Goal: Communication & Community: Answer question/provide support

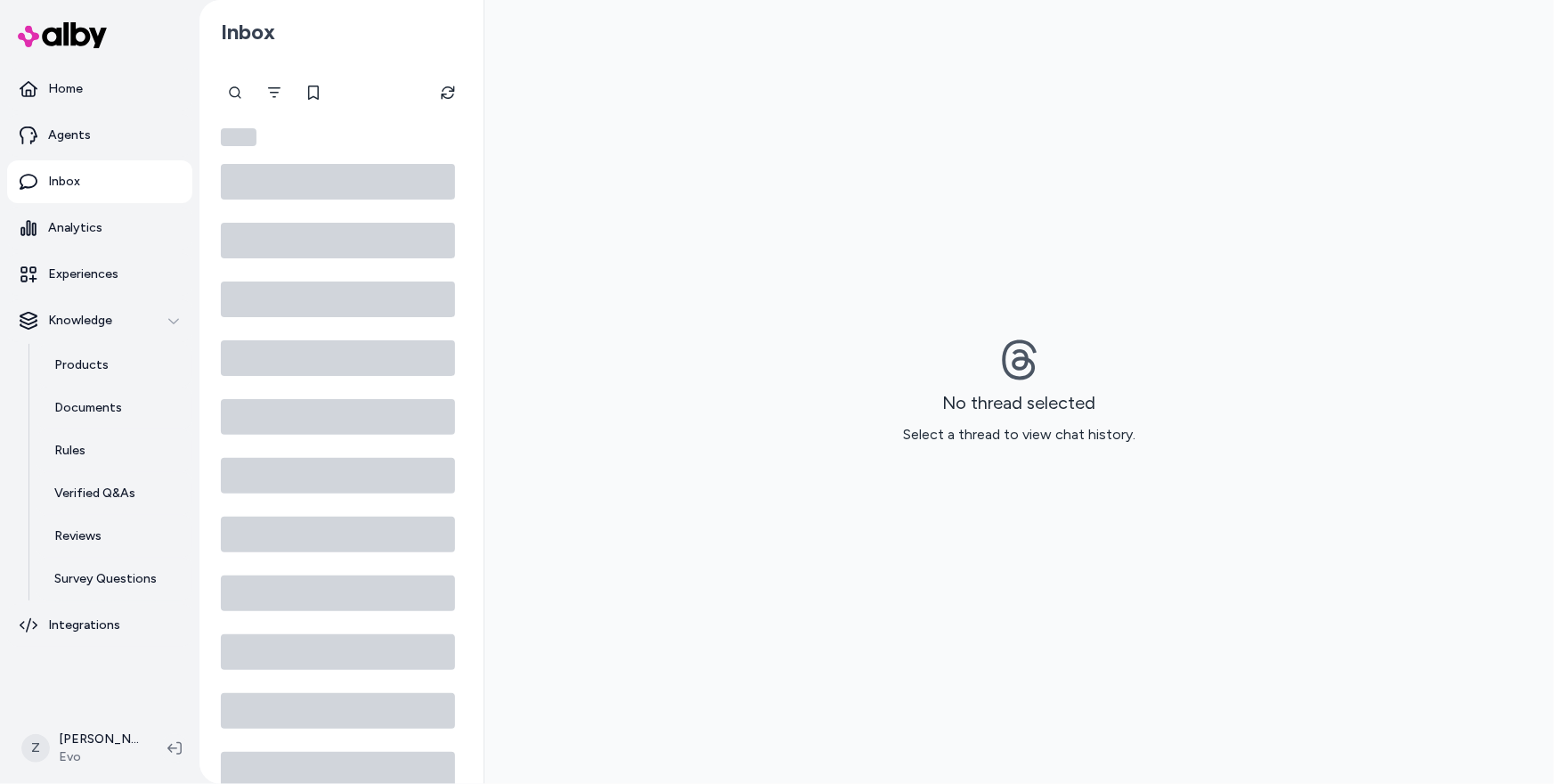
click at [672, 164] on div "No thread selected Select a thread to view chat history." at bounding box center [1019, 392] width 1070 height 784
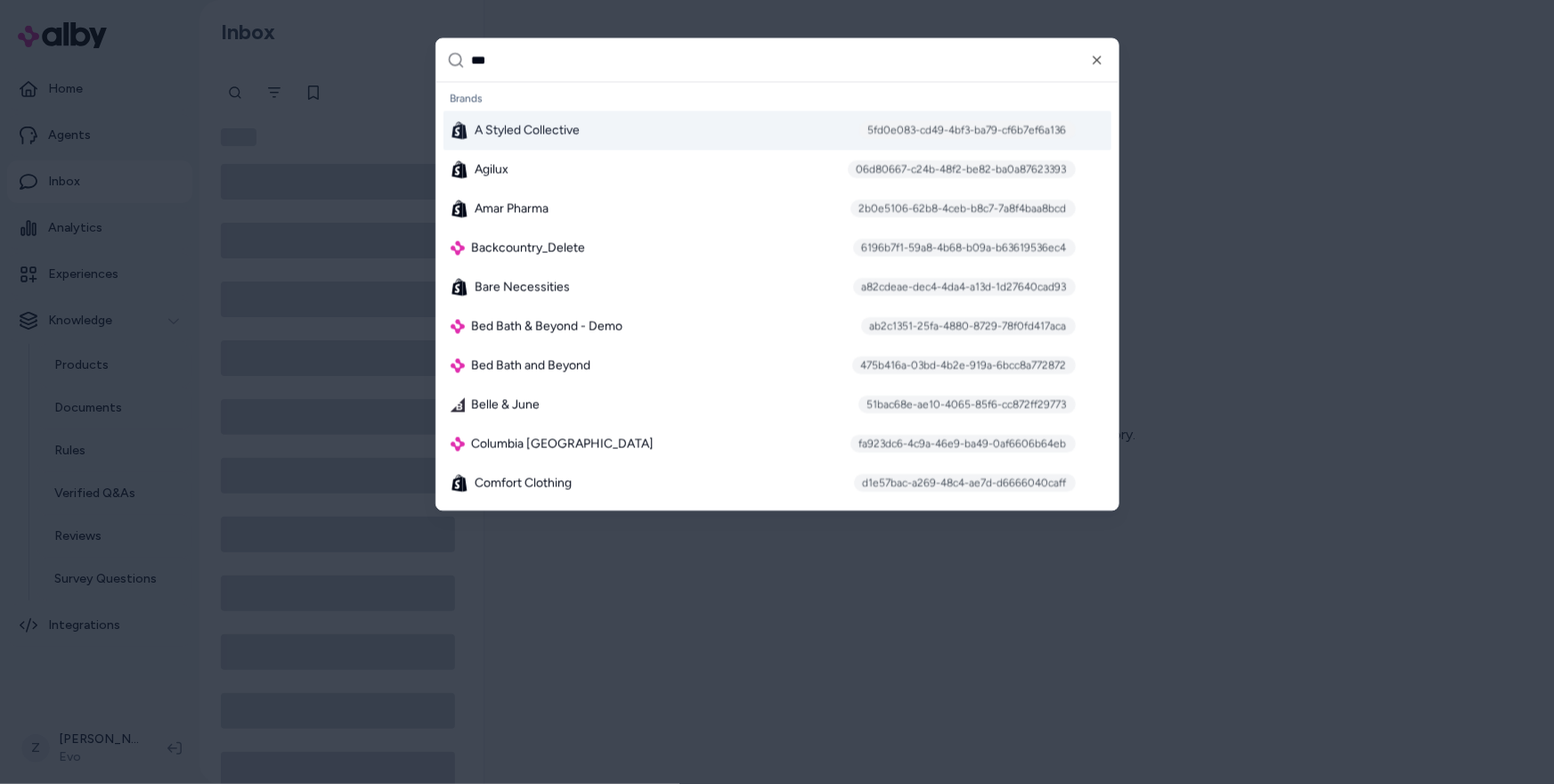
type input "****"
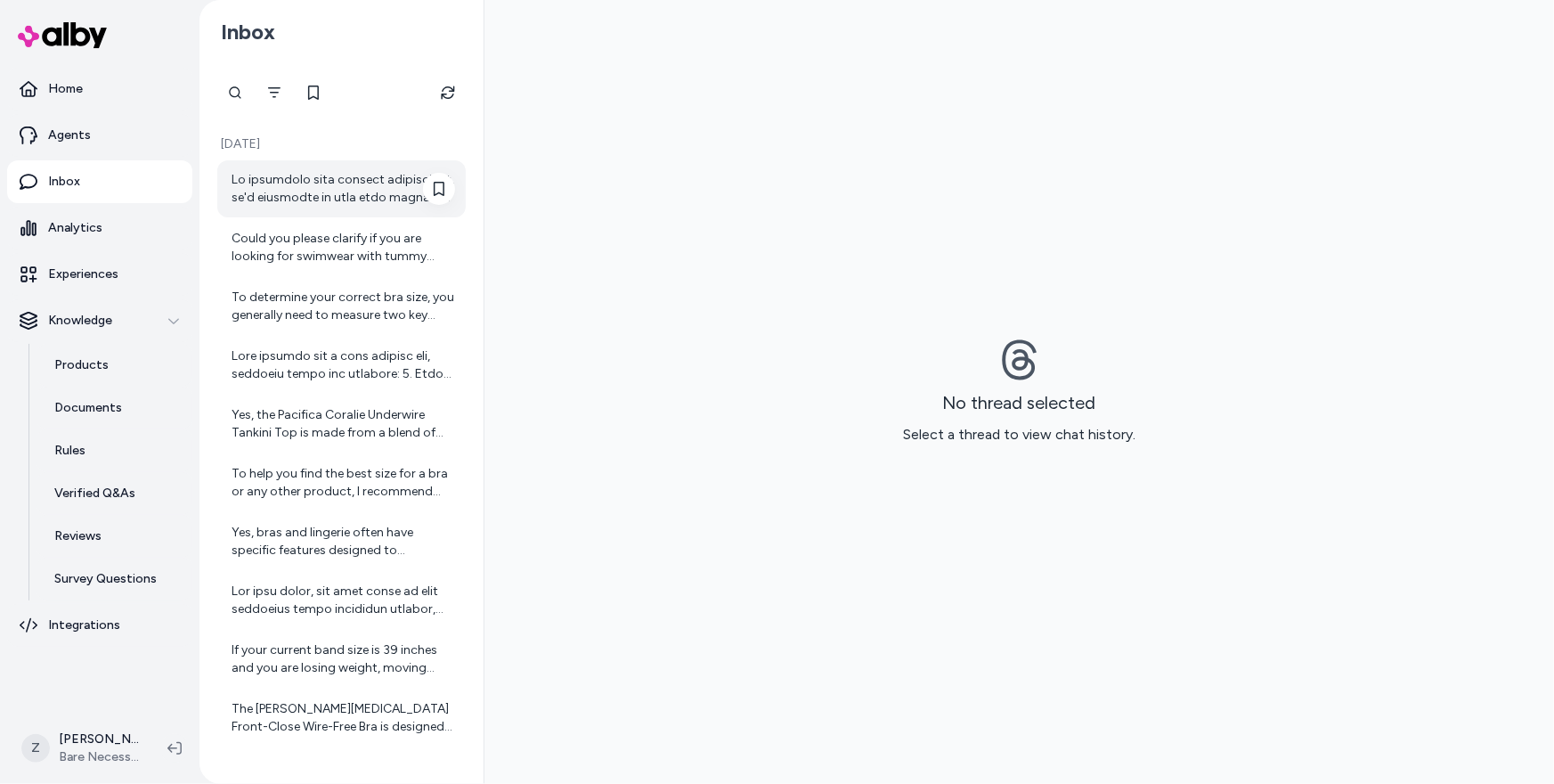
click at [364, 199] on div at bounding box center [343, 188] width 223 height 35
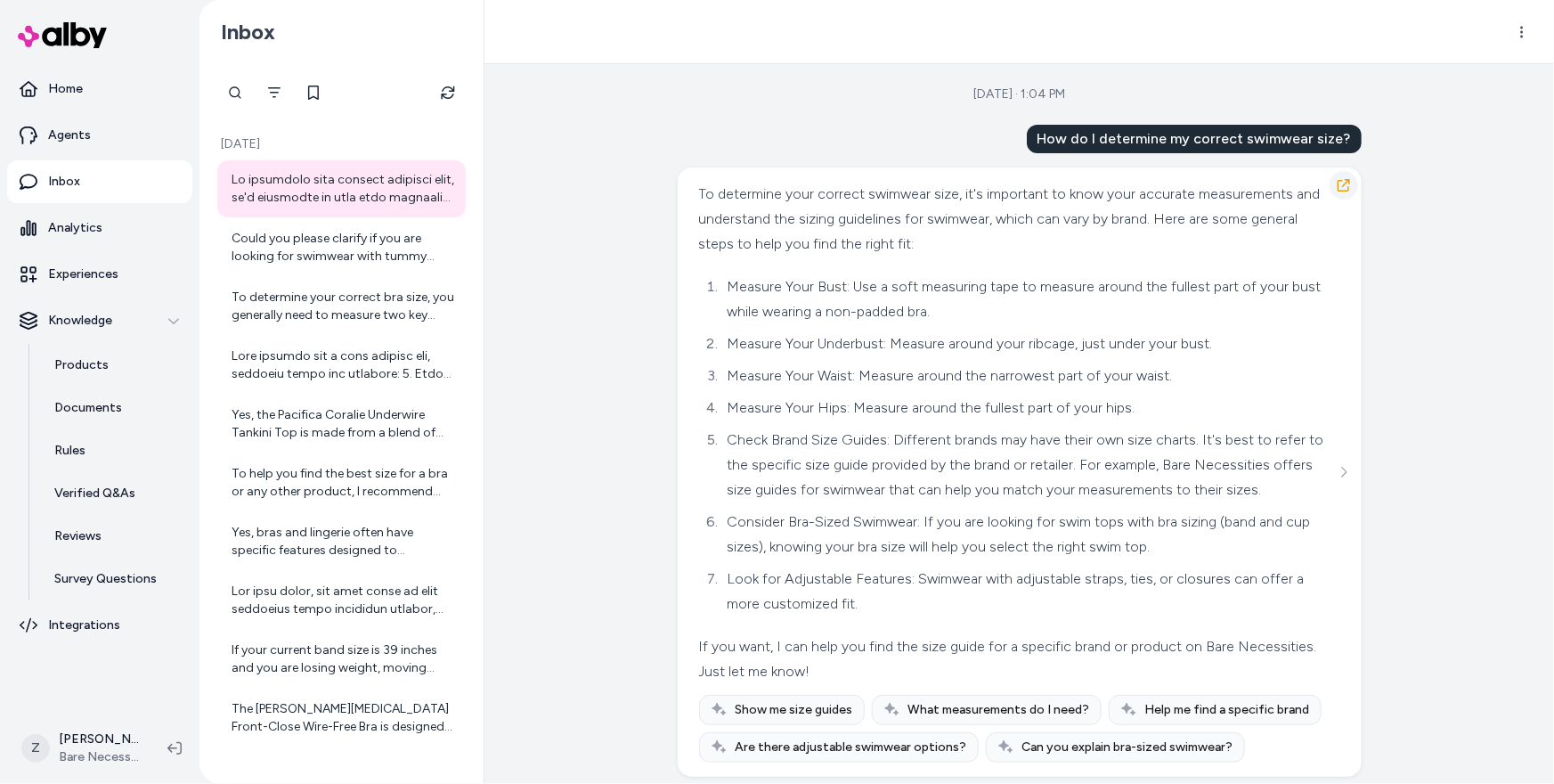
click at [1350, 180] on icon "button" at bounding box center [1344, 185] width 14 height 14
